Goal: Task Accomplishment & Management: Complete application form

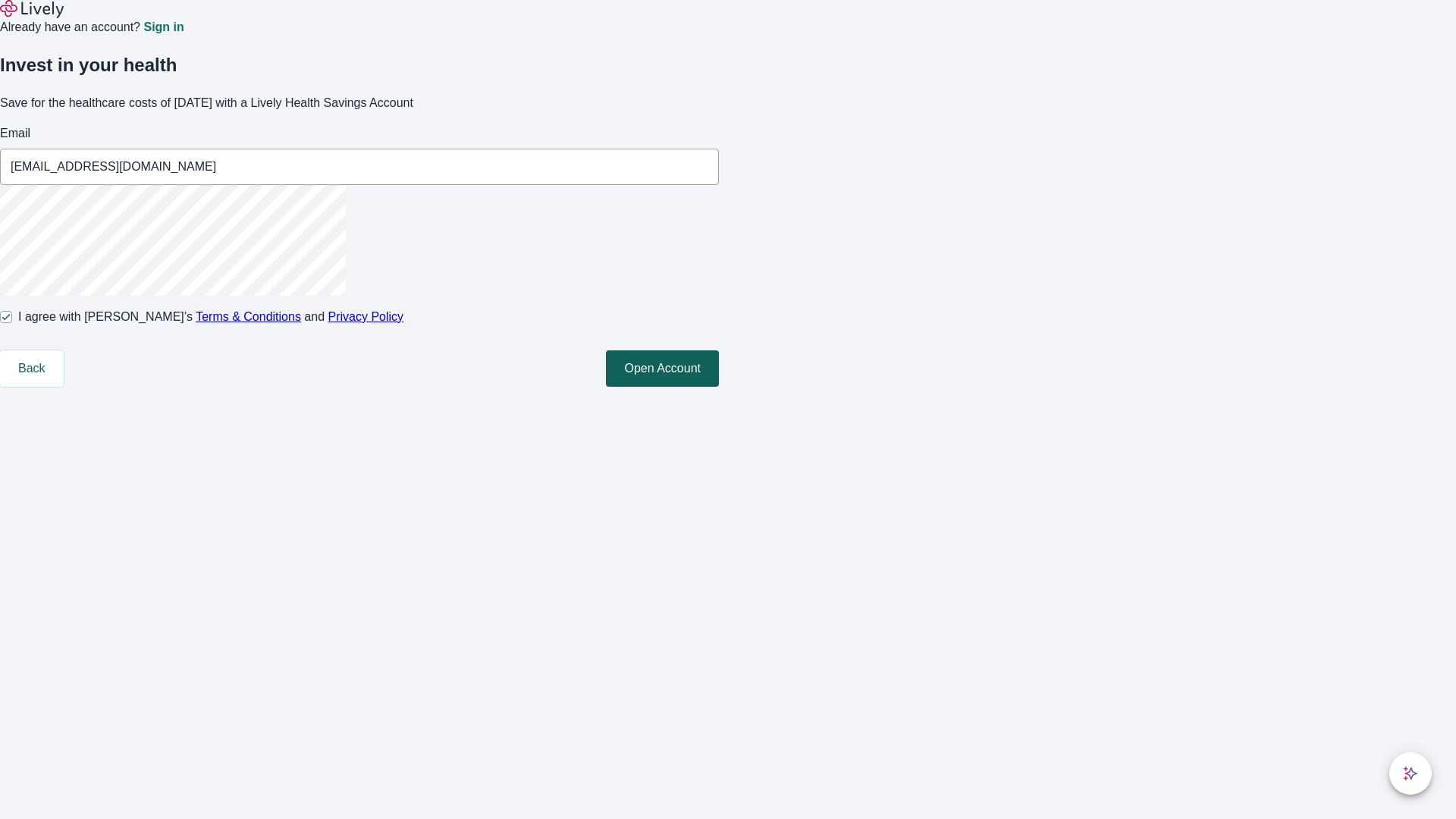
click at [719, 387] on button "Open Account" at bounding box center [663, 368] width 113 height 36
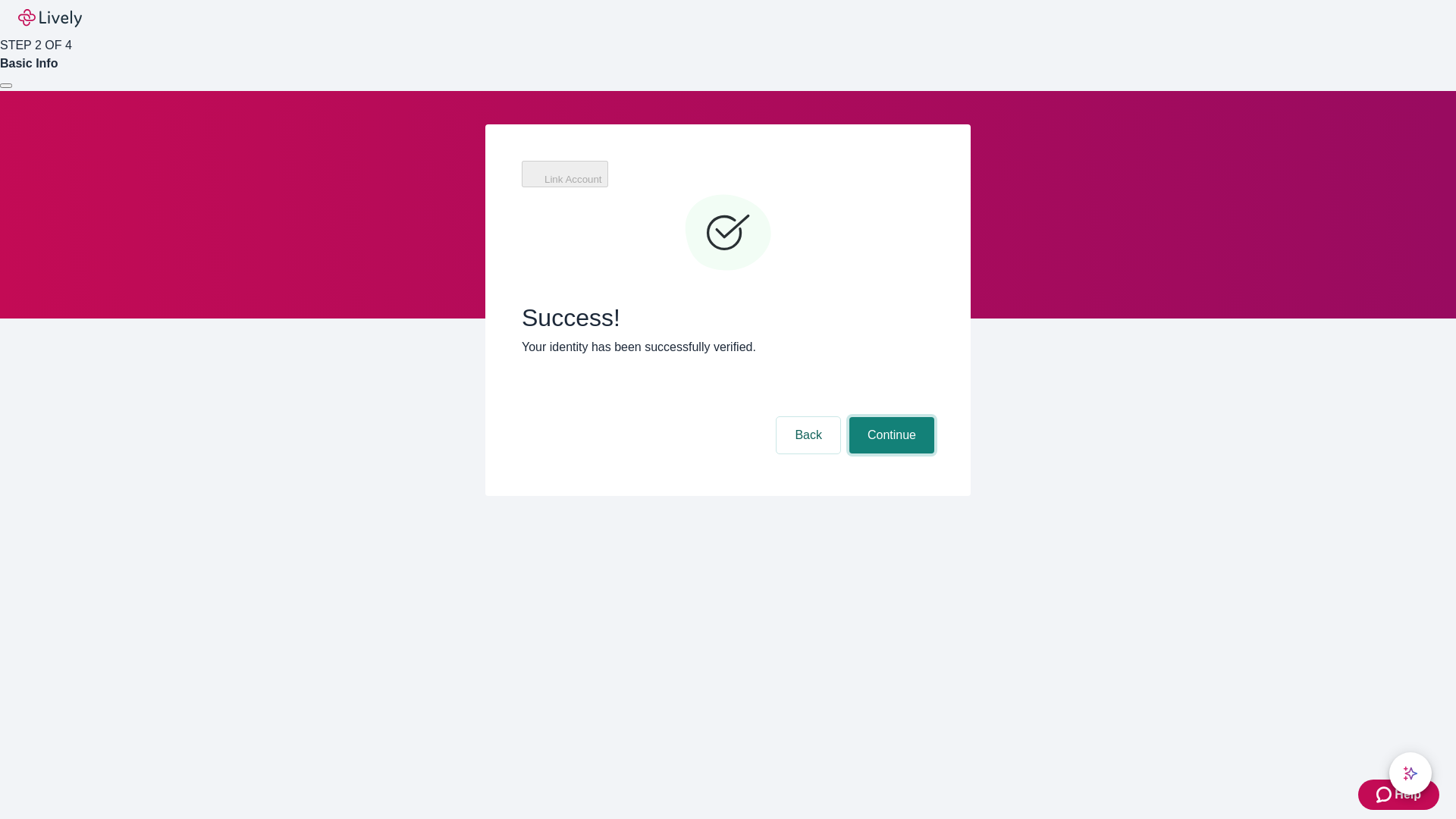
click at [890, 417] on button "Continue" at bounding box center [891, 434] width 85 height 36
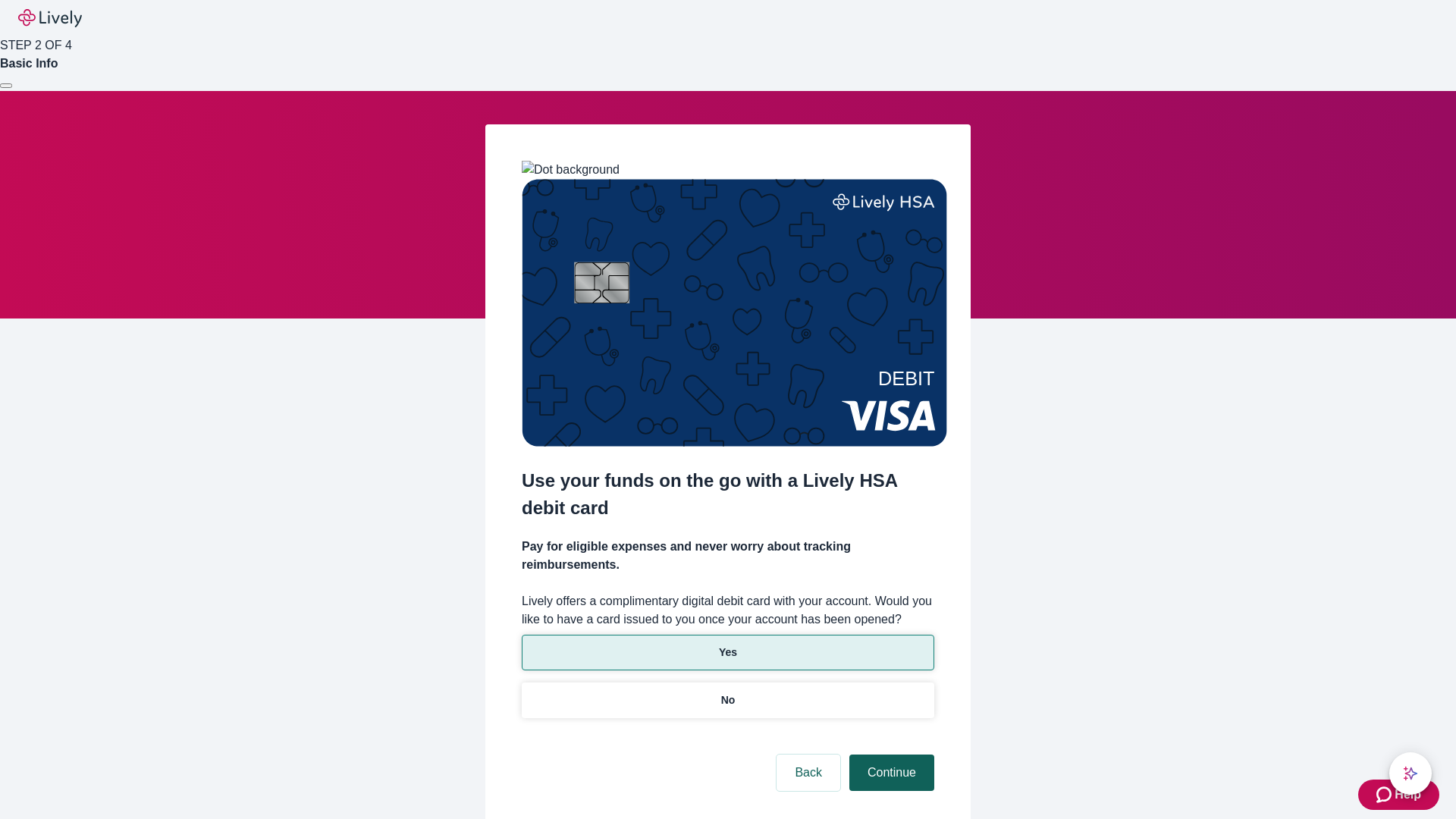
click at [727, 645] on p "Yes" at bounding box center [728, 653] width 19 height 16
click at [890, 755] on button "Continue" at bounding box center [891, 772] width 85 height 36
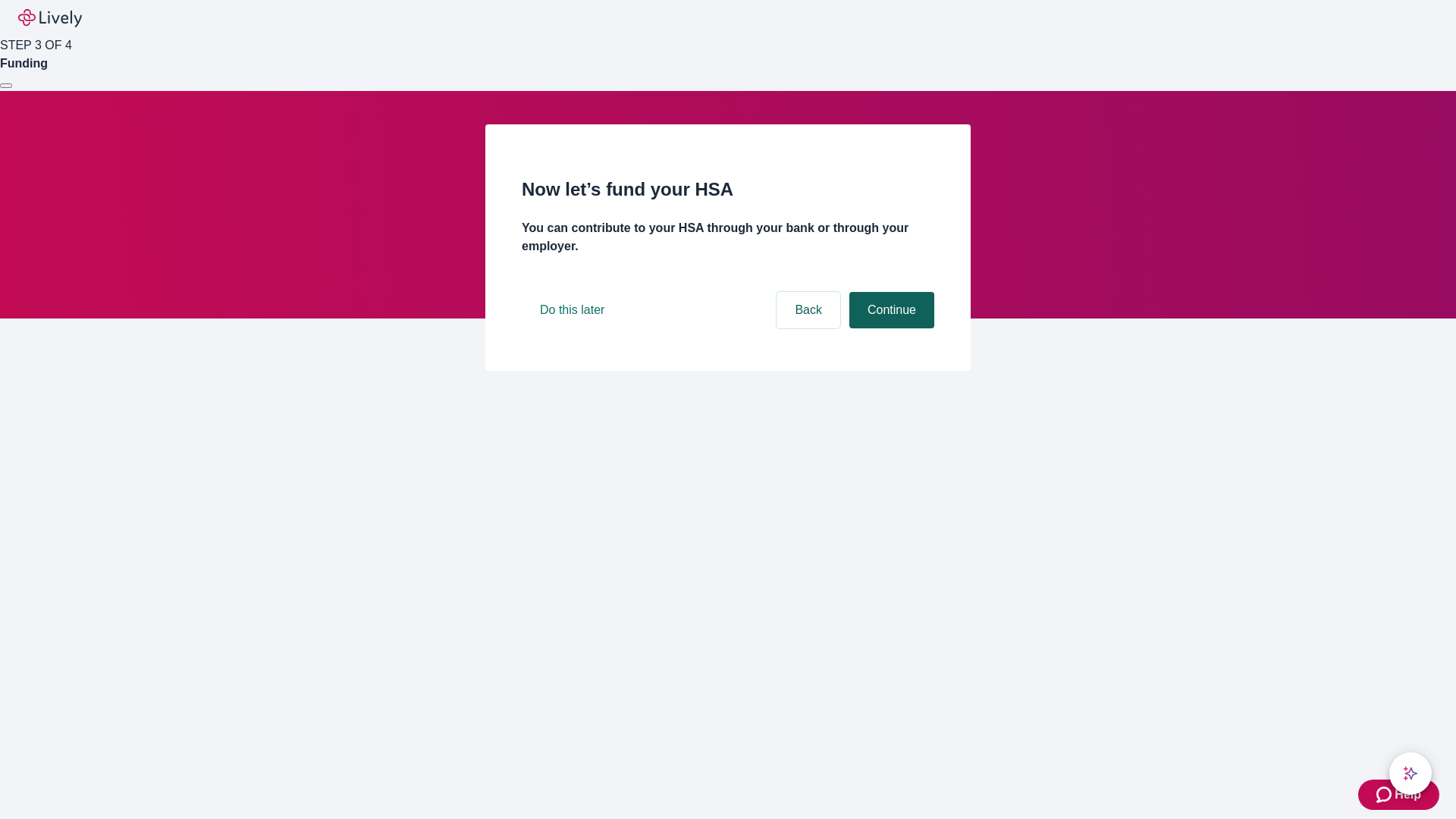
click at [890, 329] on button "Continue" at bounding box center [891, 309] width 85 height 36
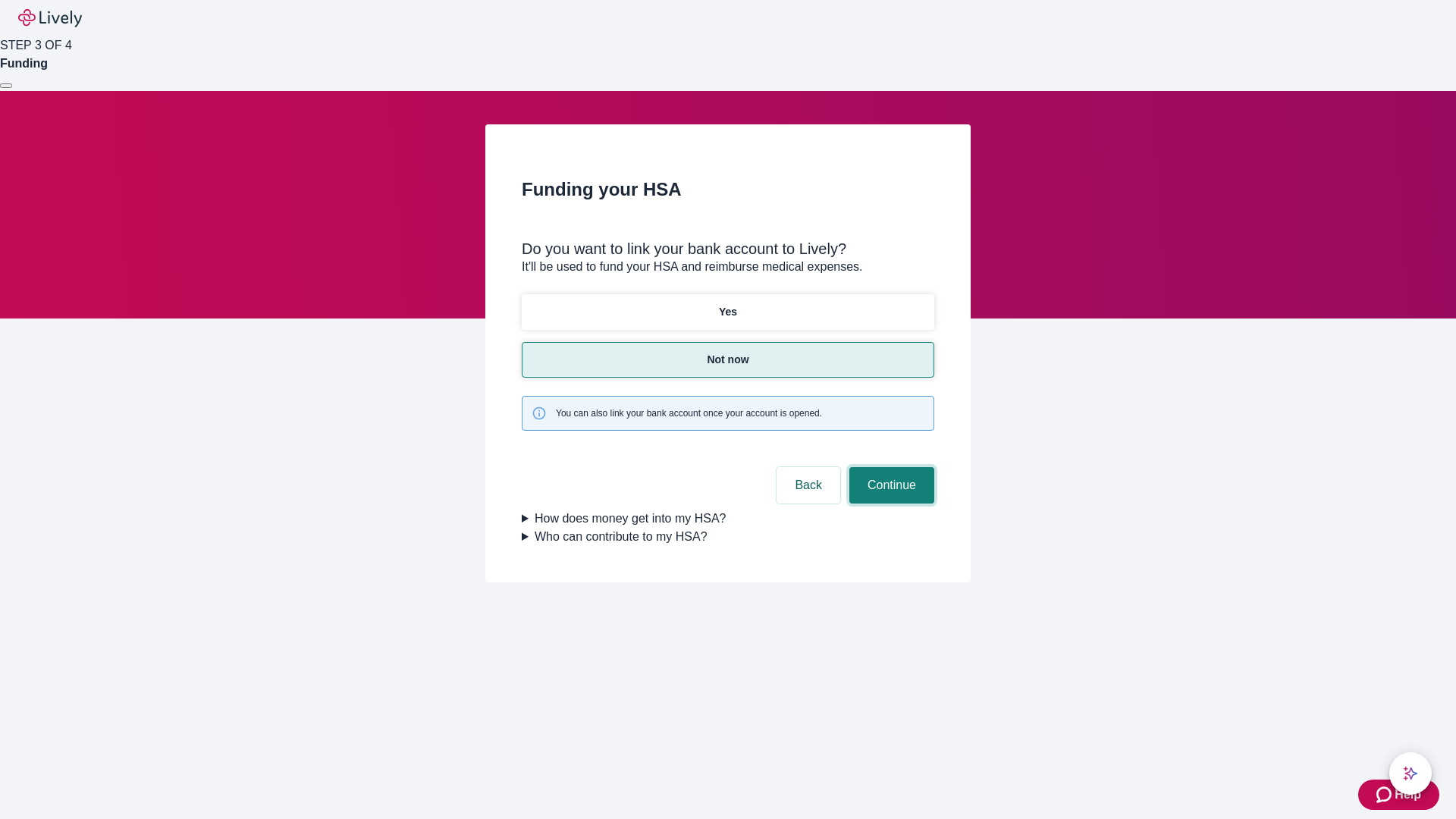
click at [890, 468] on button "Continue" at bounding box center [891, 485] width 85 height 36
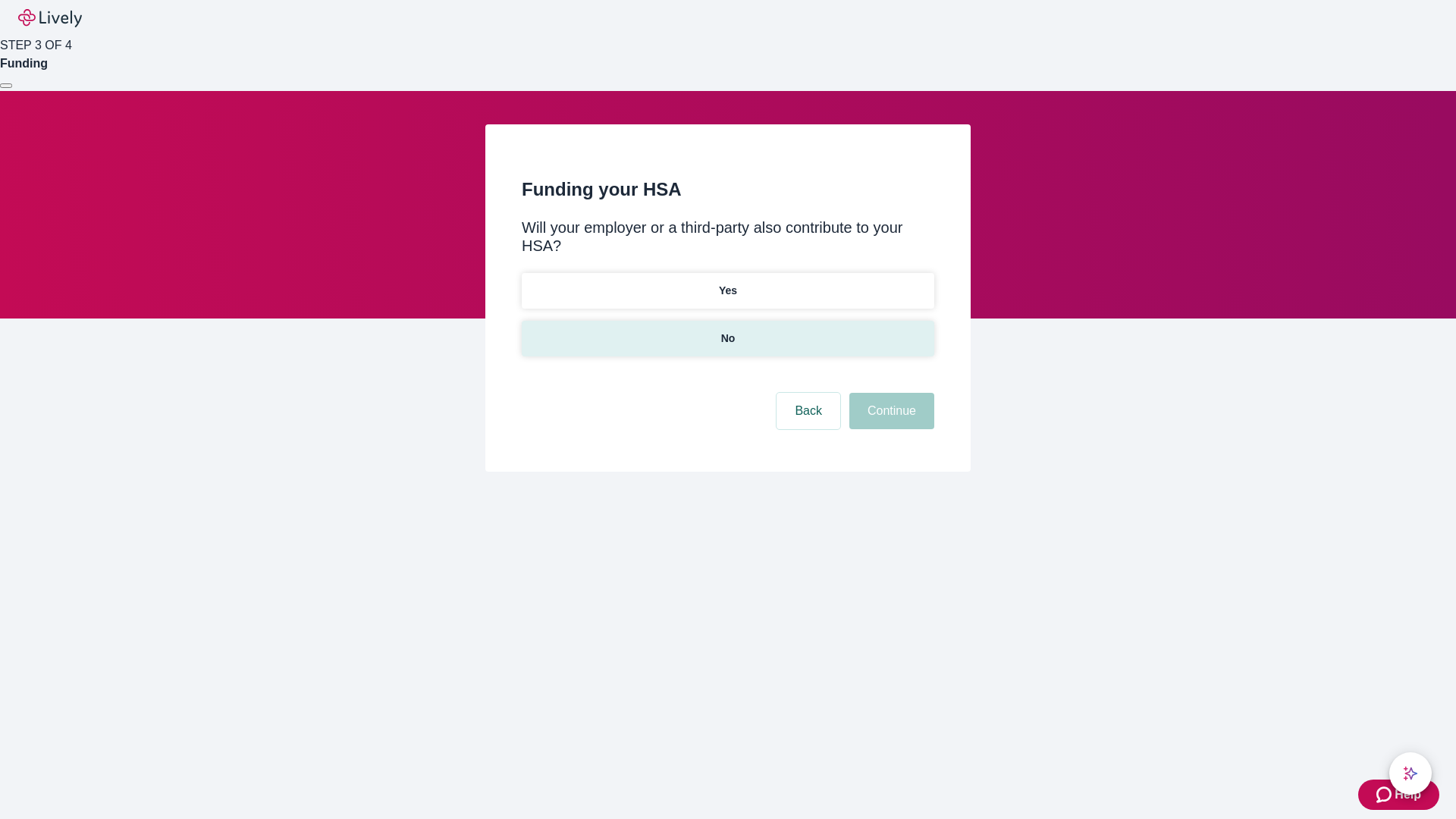
click at [727, 331] on p "No" at bounding box center [728, 339] width 15 height 16
click at [890, 393] on button "Continue" at bounding box center [891, 411] width 85 height 36
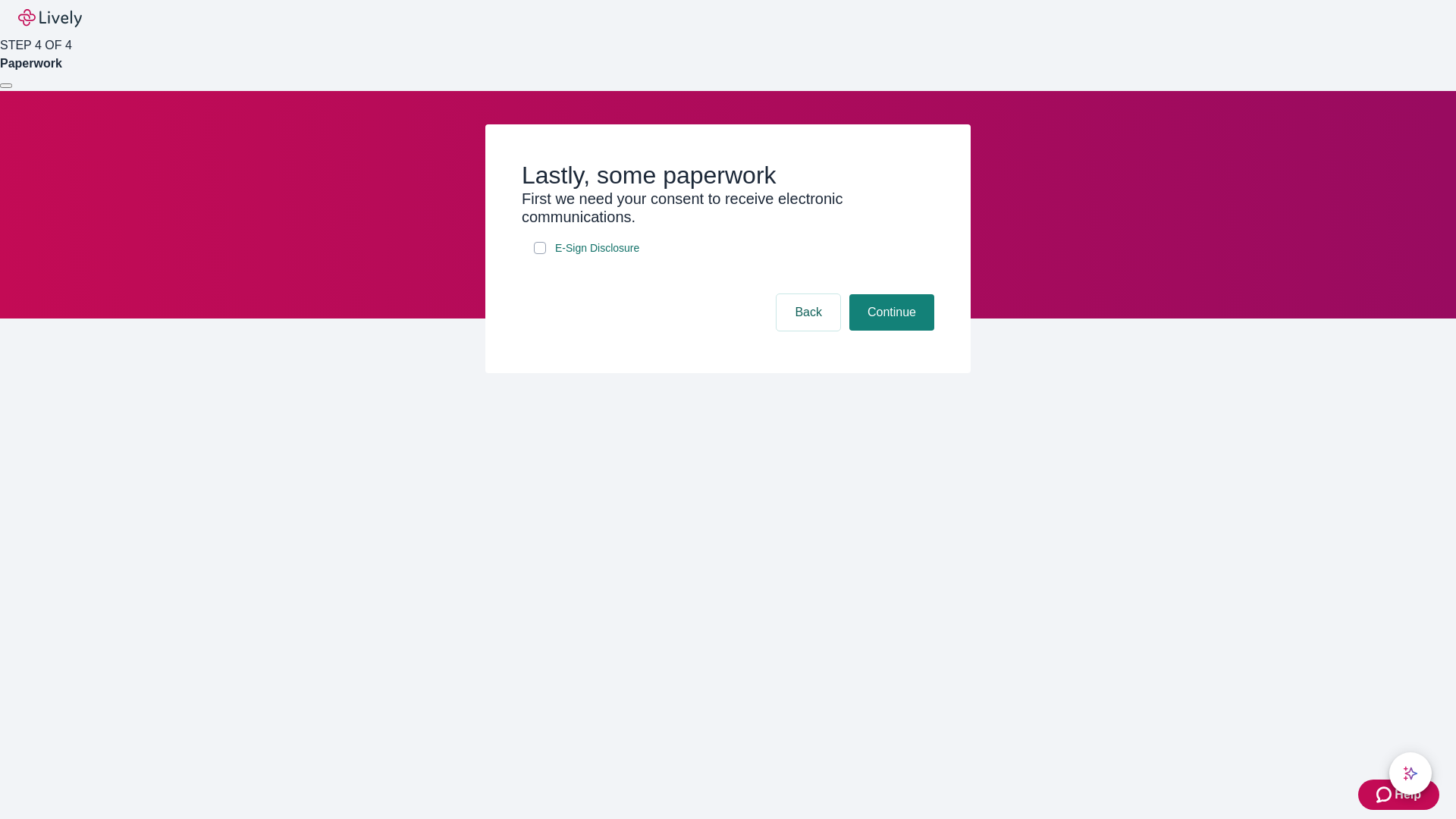
click at [540, 254] on input "E-Sign Disclosure" at bounding box center [540, 248] width 12 height 12
checkbox input "true"
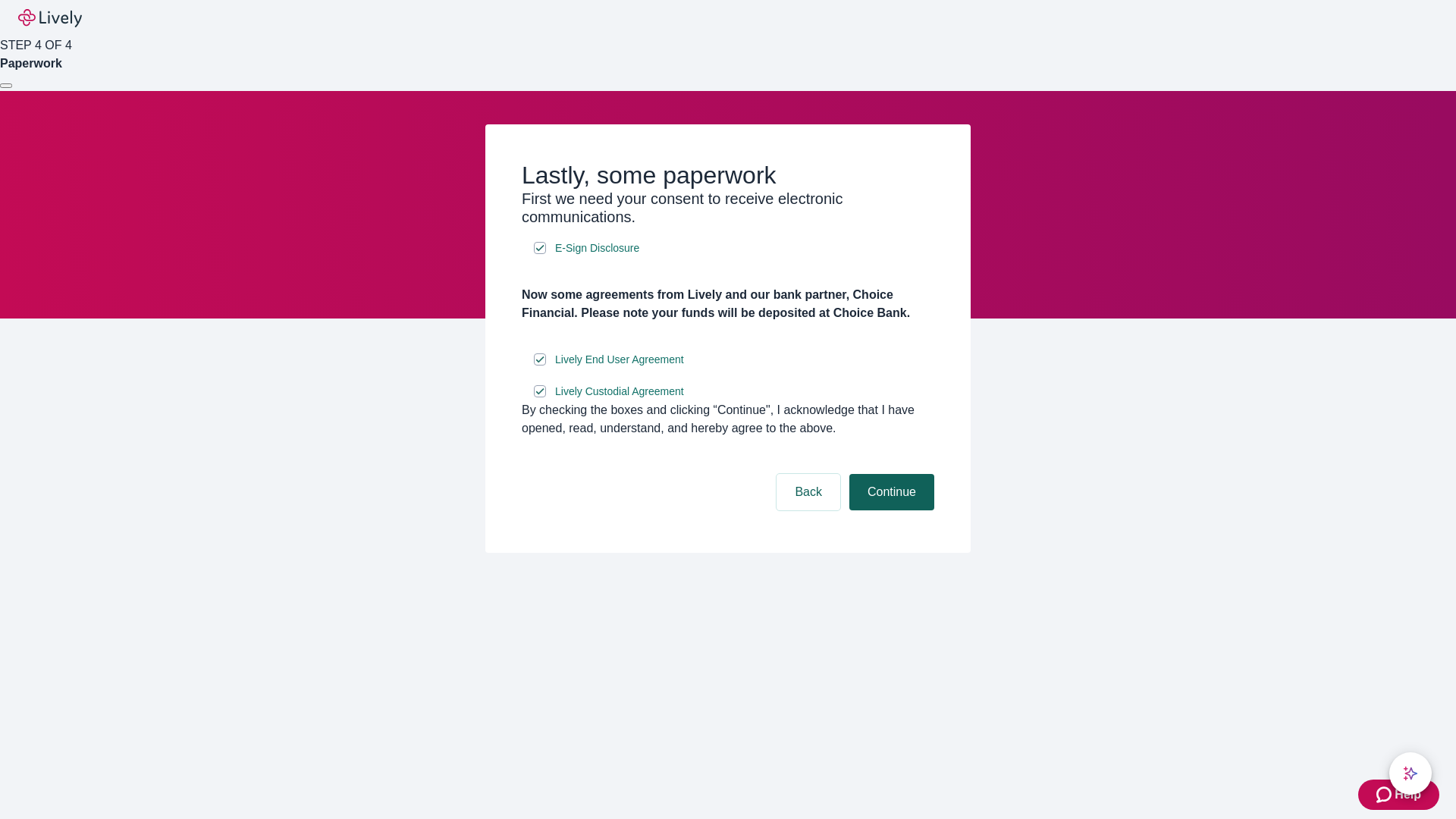
click at [890, 511] on button "Continue" at bounding box center [891, 492] width 85 height 36
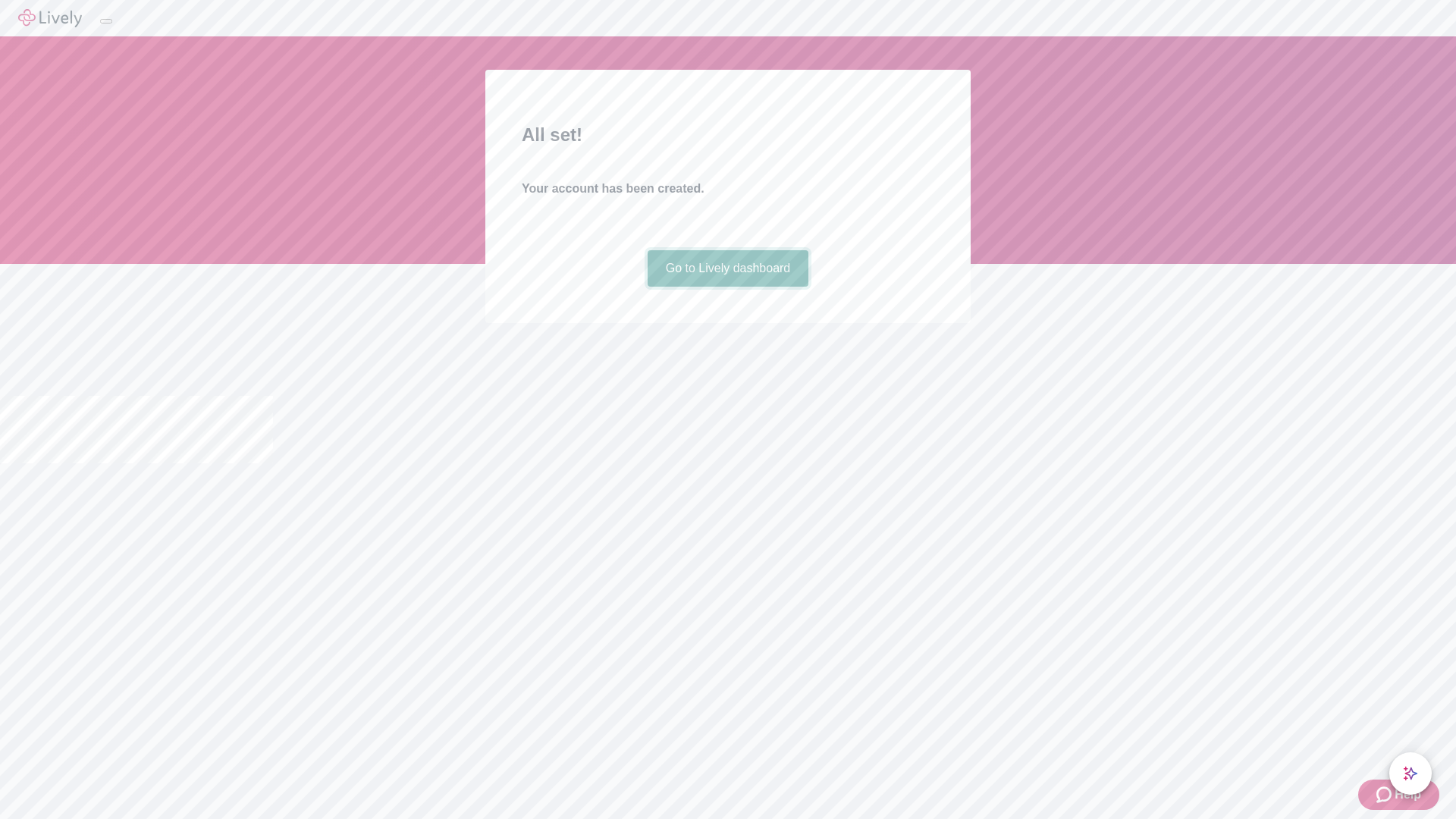
click at [727, 287] on link "Go to Lively dashboard" at bounding box center [729, 267] width 162 height 36
